Goal: Task Accomplishment & Management: Use online tool/utility

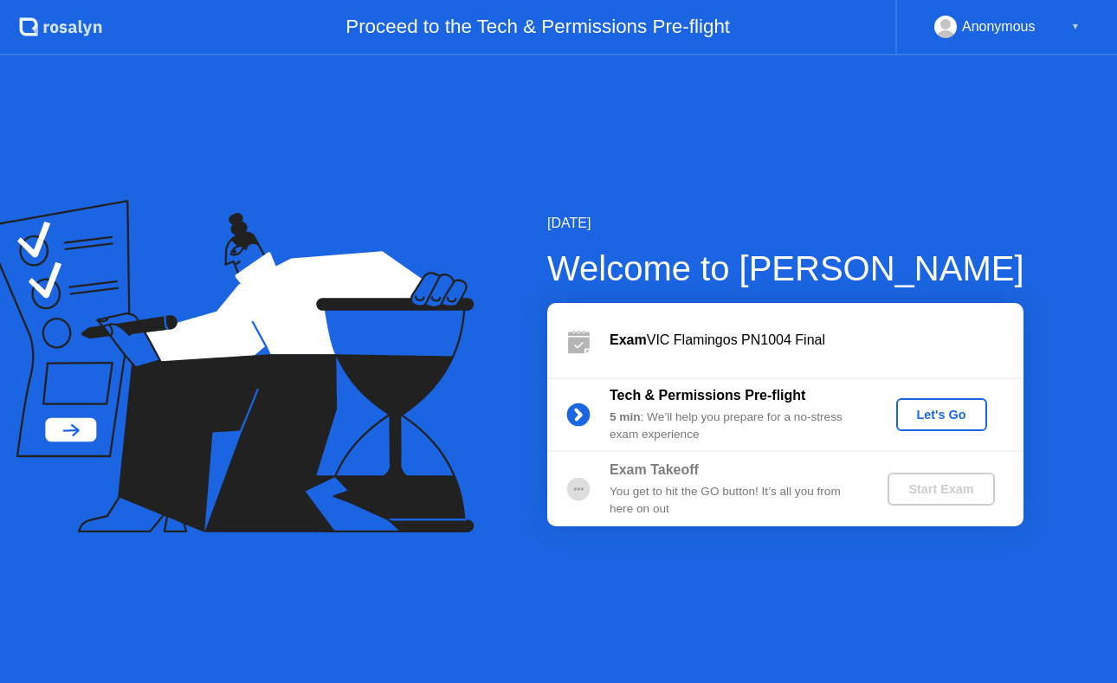
click at [920, 408] on div "Let's Go" at bounding box center [941, 415] width 77 height 14
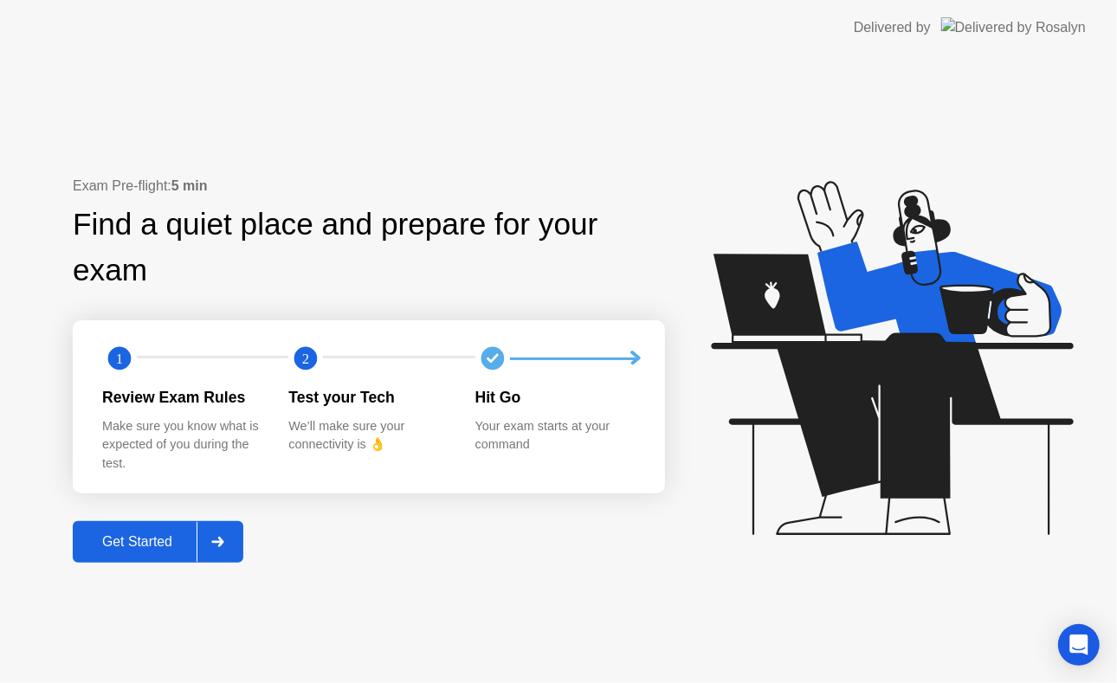
click at [219, 544] on icon at bounding box center [217, 542] width 13 height 10
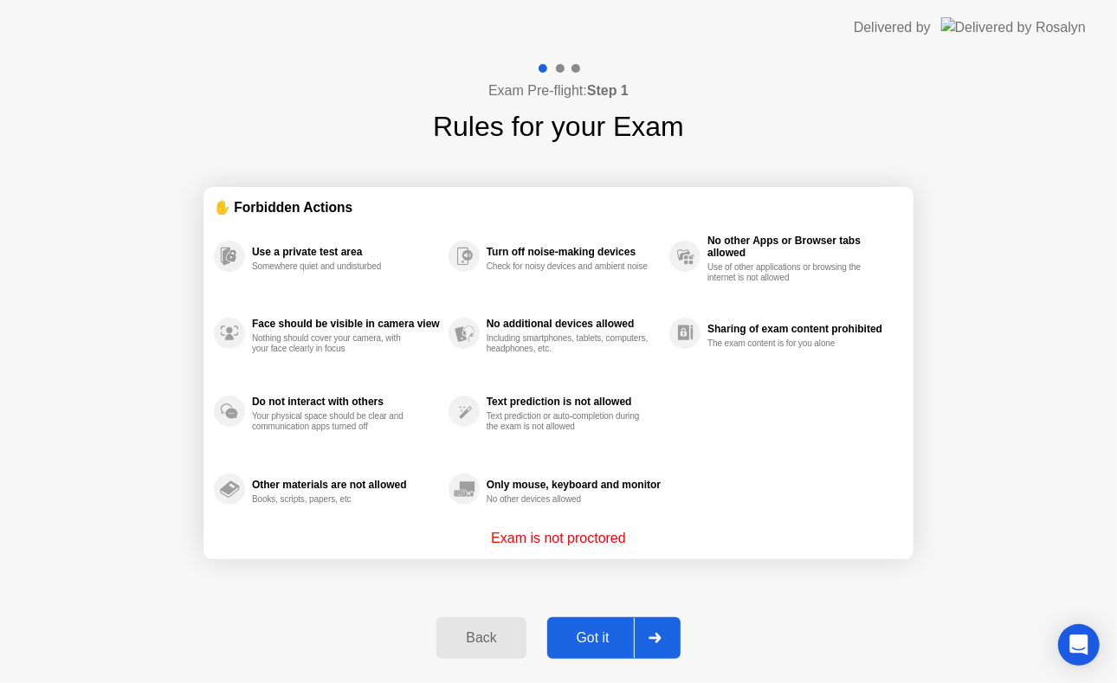
click at [649, 630] on div at bounding box center [655, 638] width 42 height 40
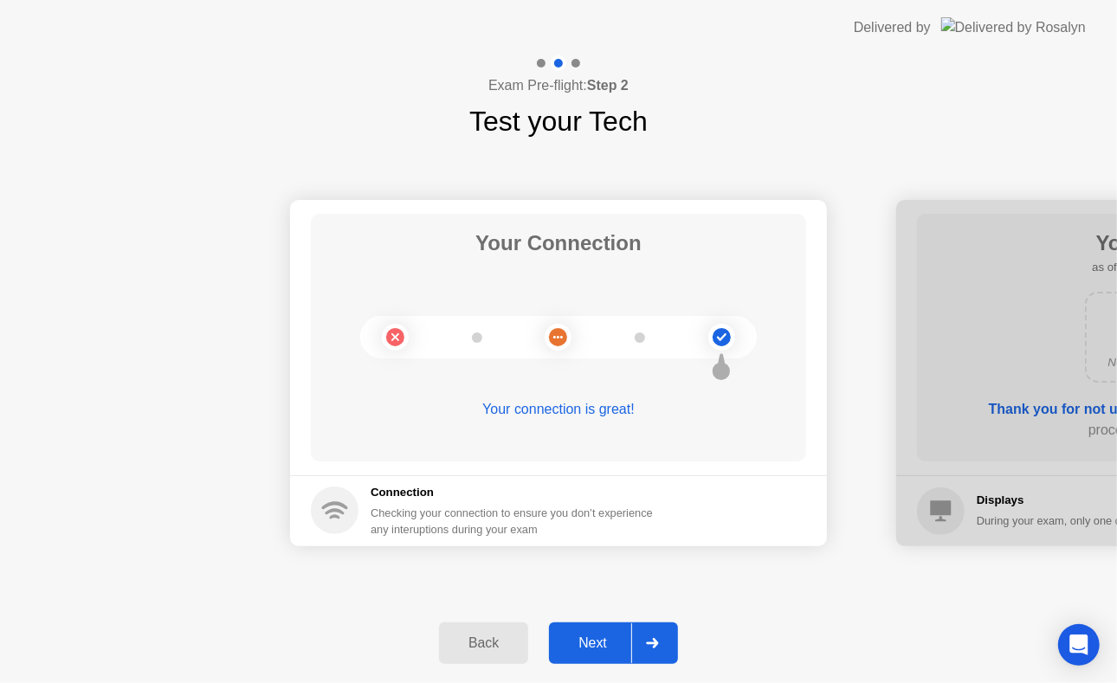
click at [649, 630] on div at bounding box center [652, 643] width 42 height 40
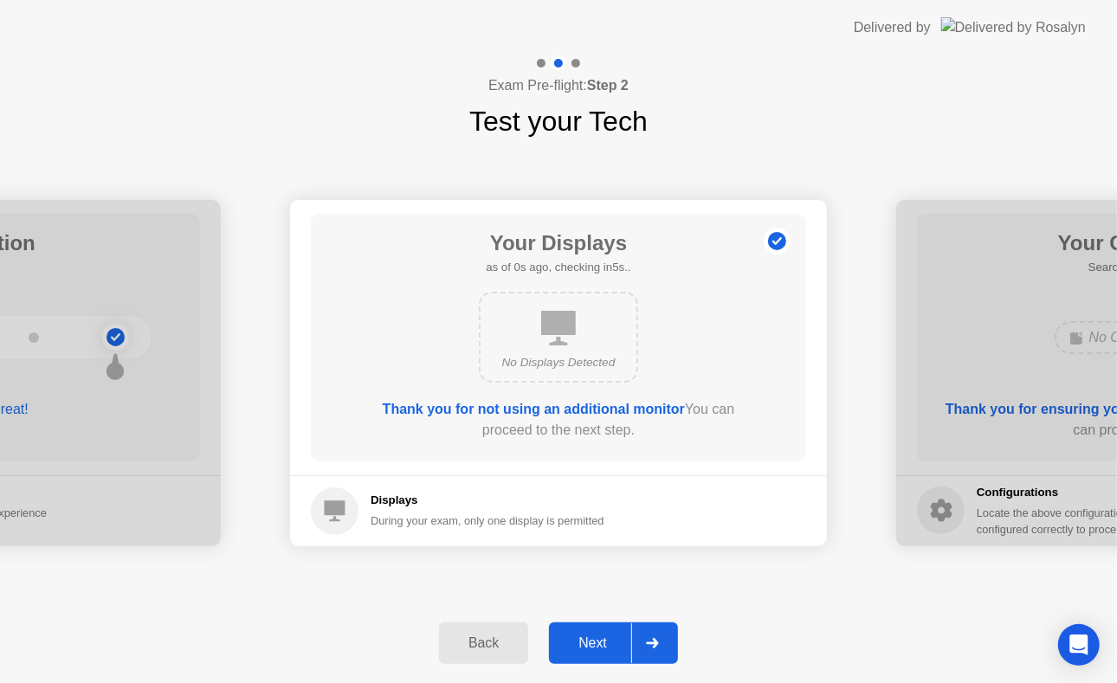
click at [649, 630] on div at bounding box center [652, 643] width 42 height 40
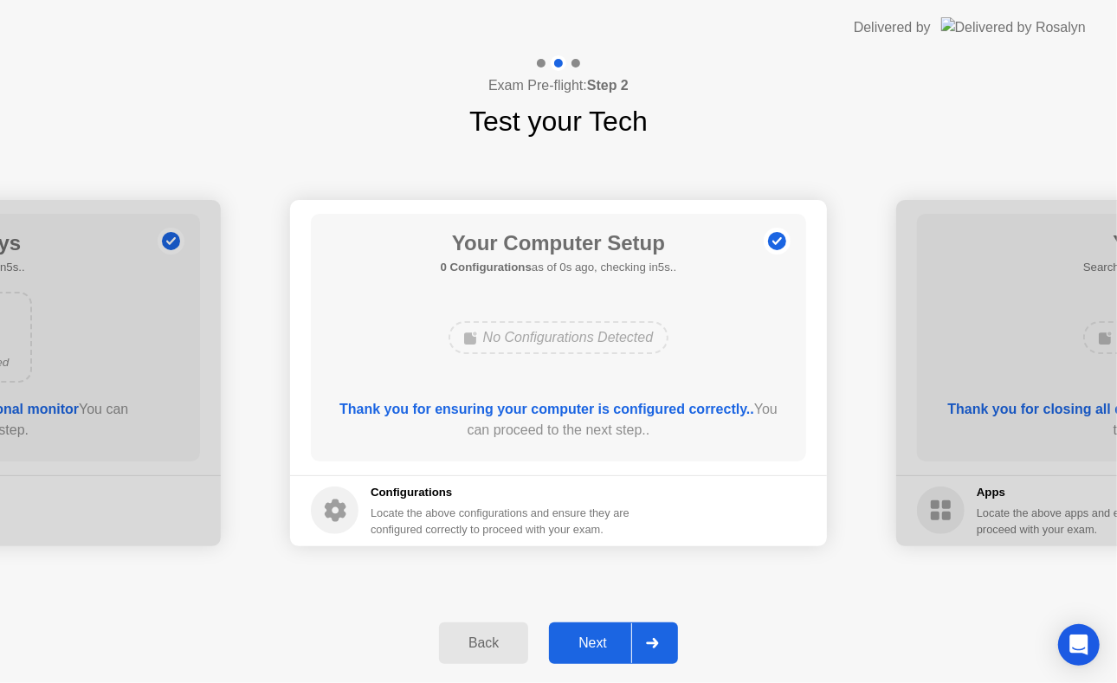
click at [649, 630] on div at bounding box center [652, 643] width 42 height 40
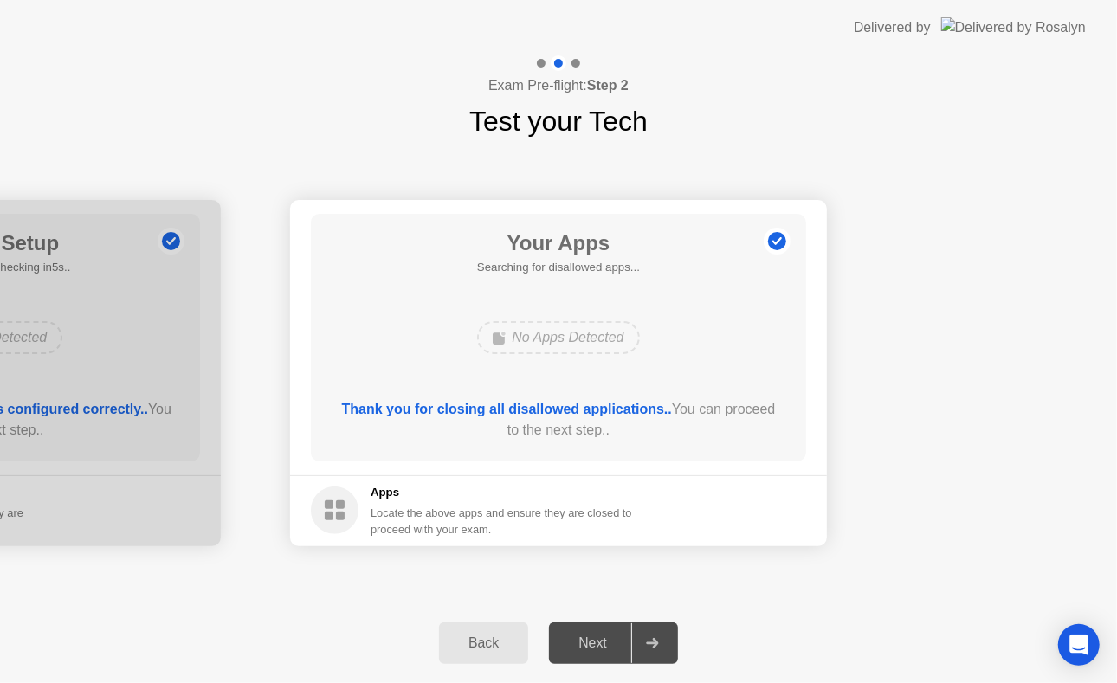
click at [649, 630] on div at bounding box center [652, 643] width 42 height 40
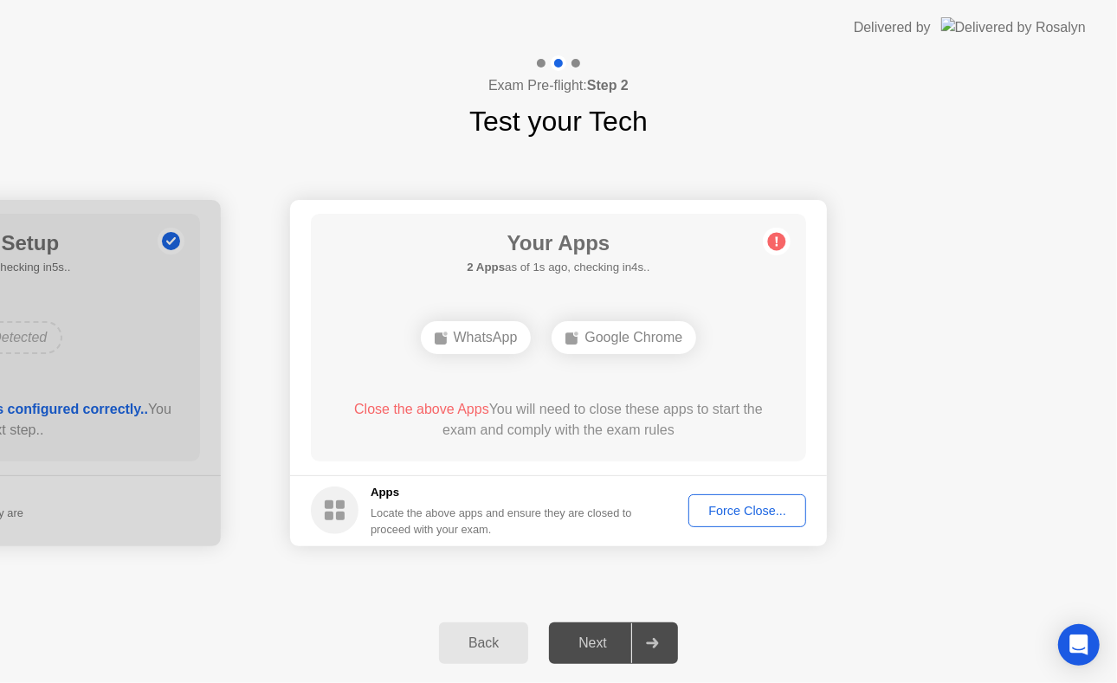
click at [727, 527] on footer "Apps Locate the above apps and ensure they are closed to proceed with your exam…" at bounding box center [558, 510] width 537 height 71
click at [727, 515] on div "Force Close..." at bounding box center [747, 511] width 106 height 14
click at [728, 507] on div "Force Close..." at bounding box center [747, 511] width 106 height 14
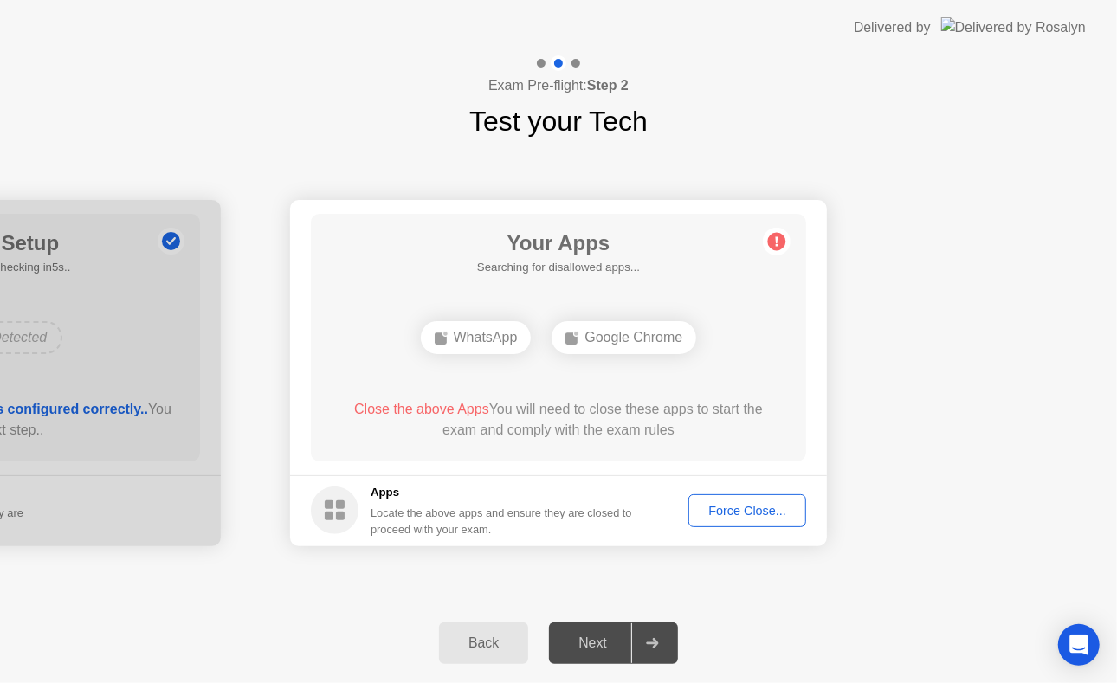
click at [726, 504] on div "Force Close..." at bounding box center [747, 511] width 106 height 14
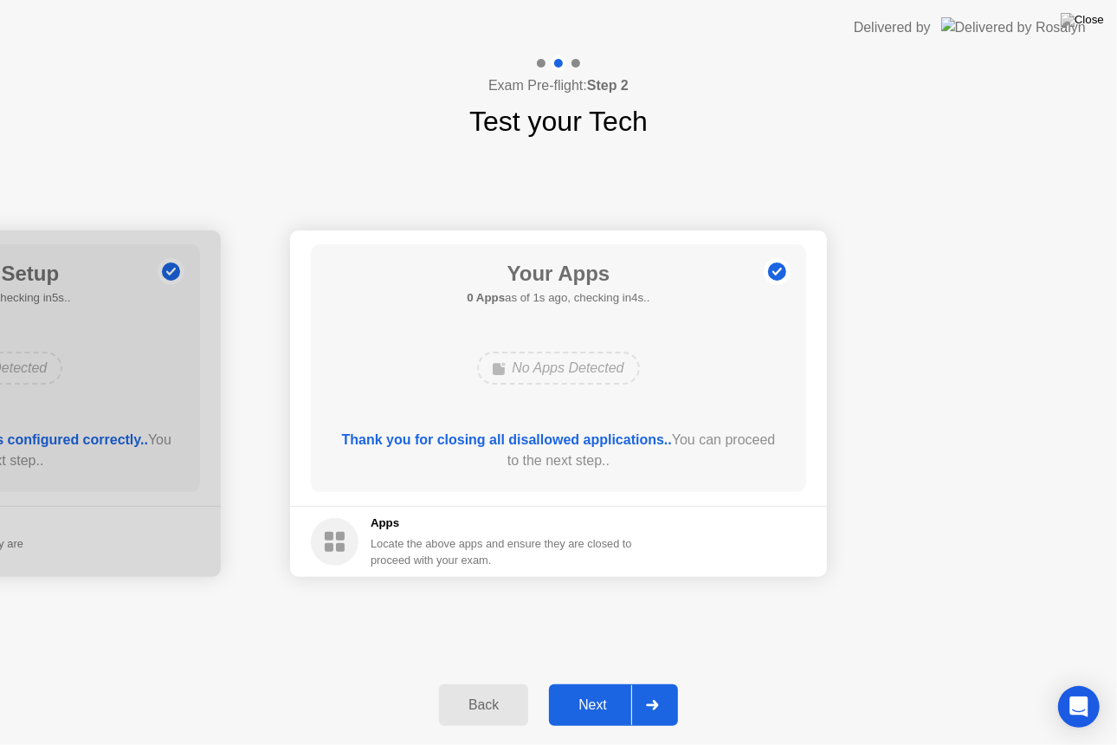
click at [644, 682] on div at bounding box center [652, 705] width 42 height 40
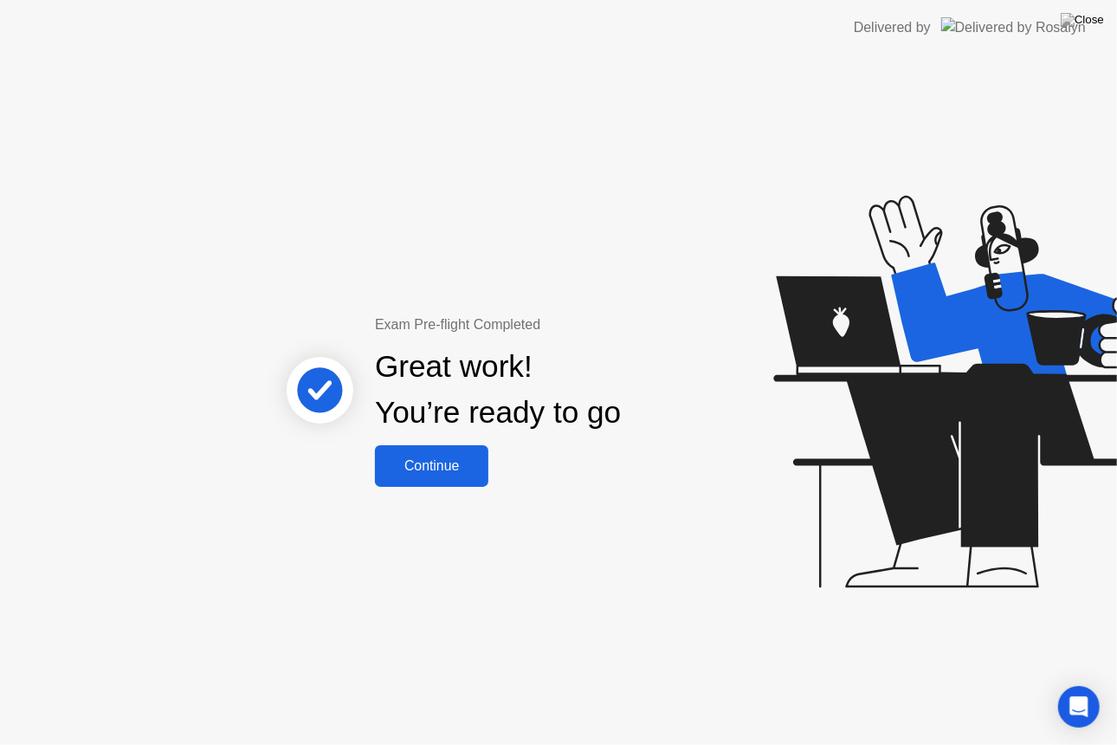
click at [438, 472] on div "Continue" at bounding box center [431, 466] width 103 height 16
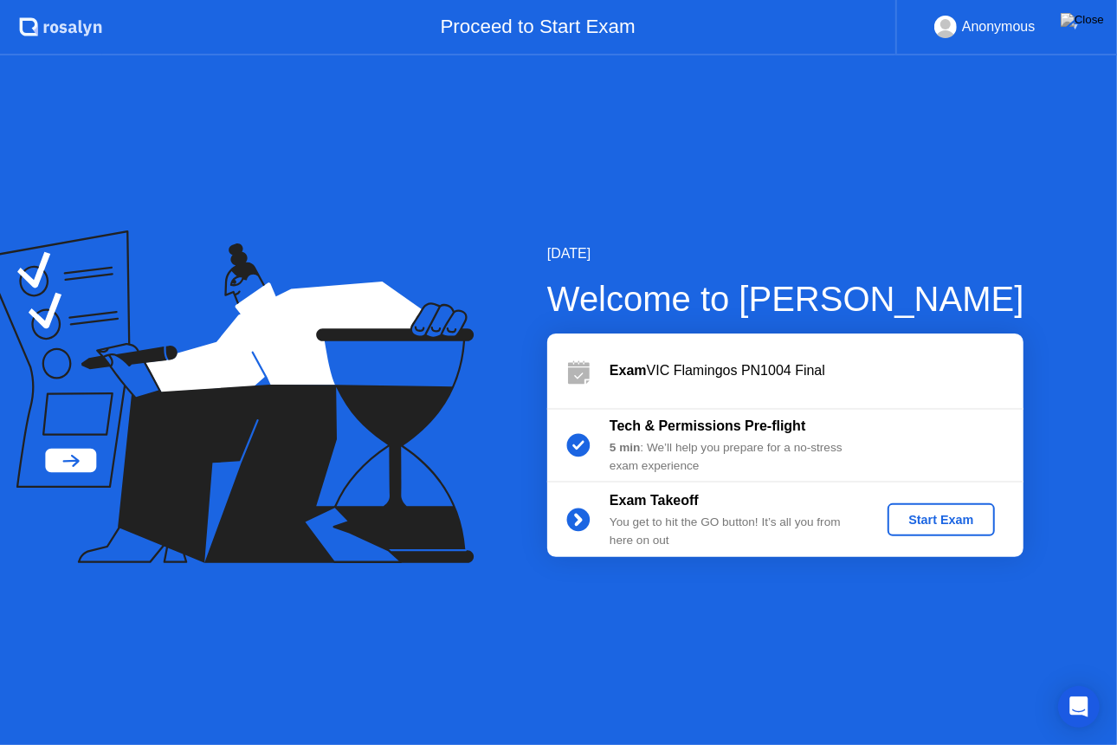
click at [909, 520] on div "Start Exam" at bounding box center [941, 520] width 93 height 14
